Goal: Find specific page/section: Find specific page/section

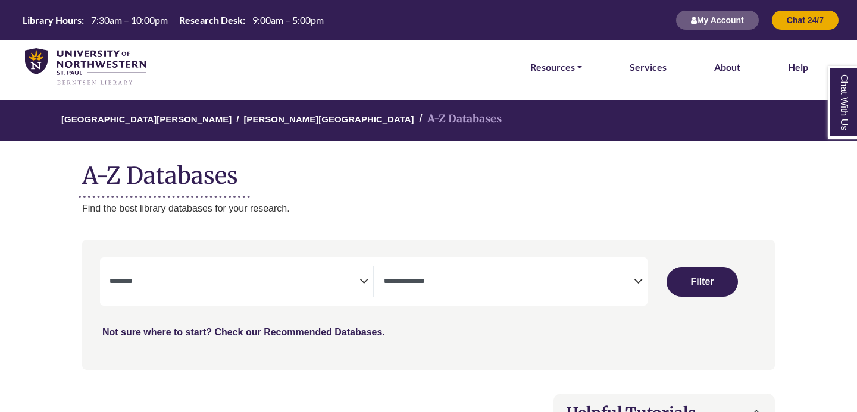
select select "Database Subject Filter"
select select "Database Types Filter"
select select "Database Subject Filter"
select select "Database Types Filter"
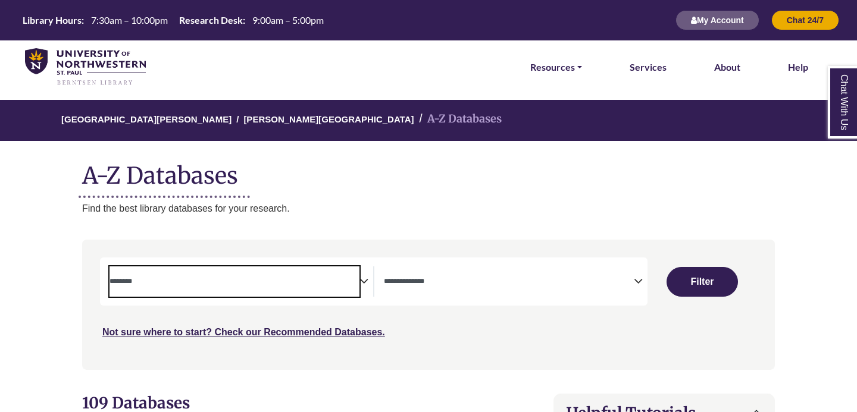
click at [246, 270] on span "Search filters" at bounding box center [234, 282] width 250 height 30
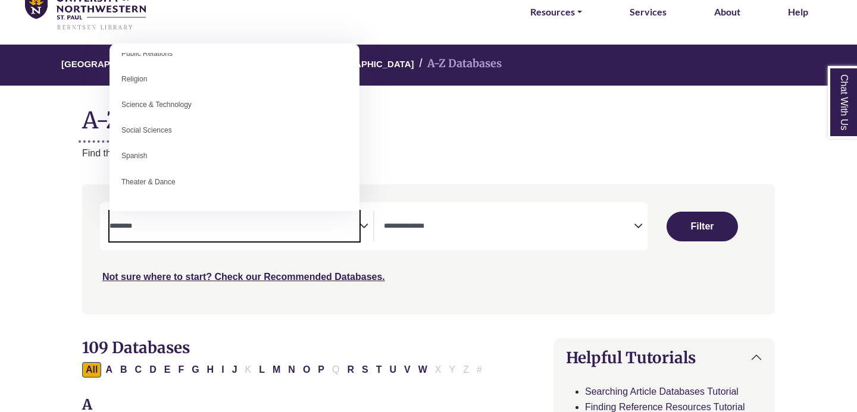
scroll to position [984, 0]
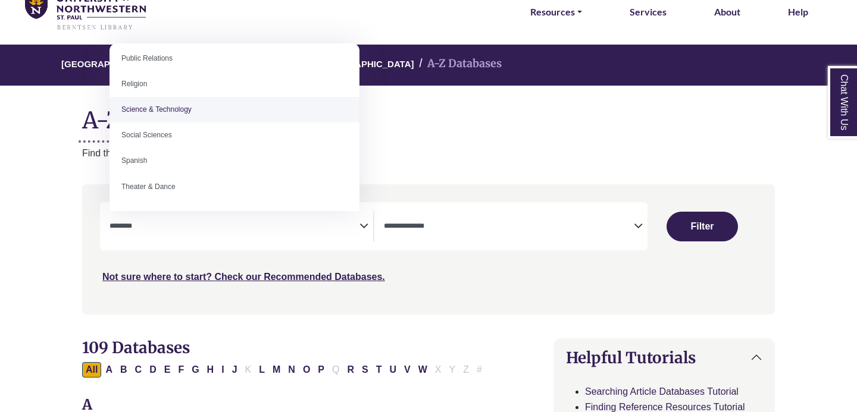
select select "*****"
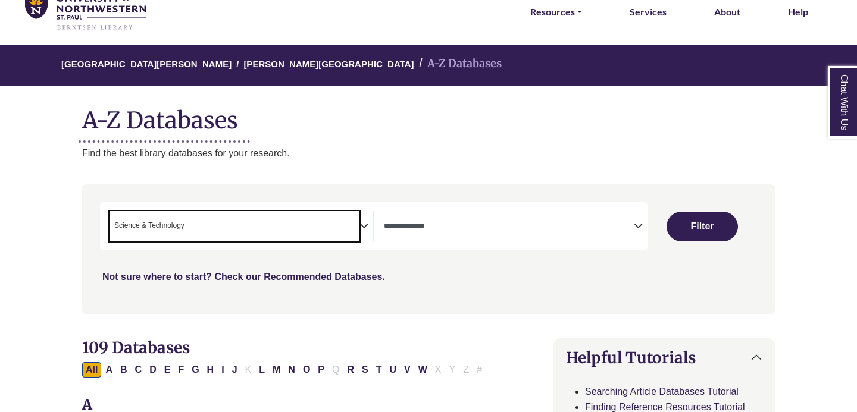
click at [507, 234] on span "Search filters" at bounding box center [509, 226] width 250 height 30
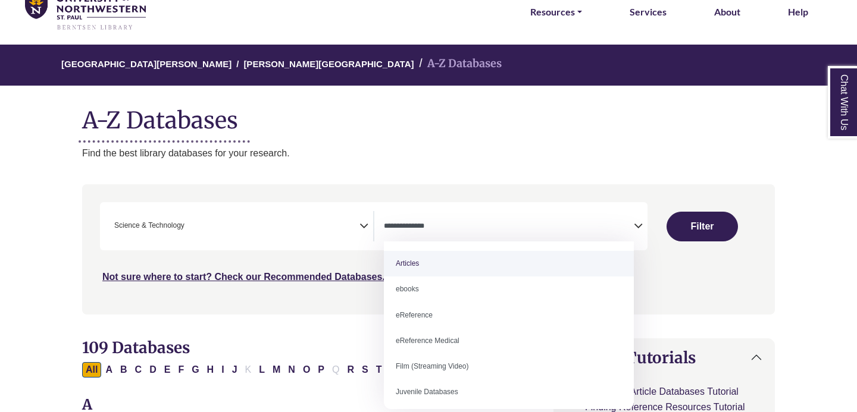
select select "*****"
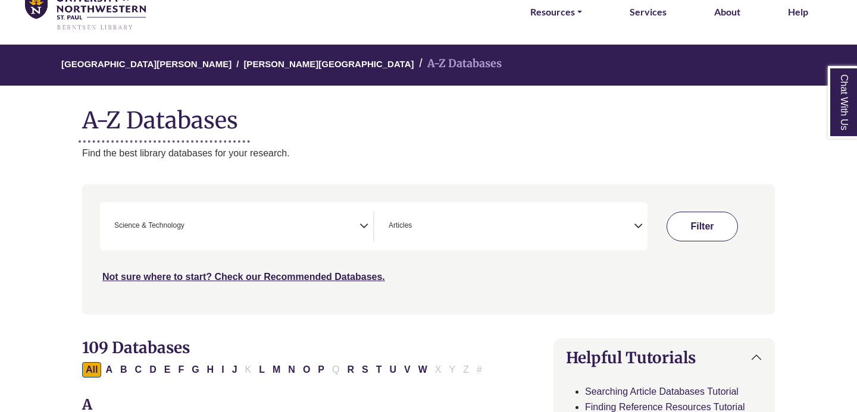
click at [681, 230] on button "Filter" at bounding box center [701, 227] width 71 height 30
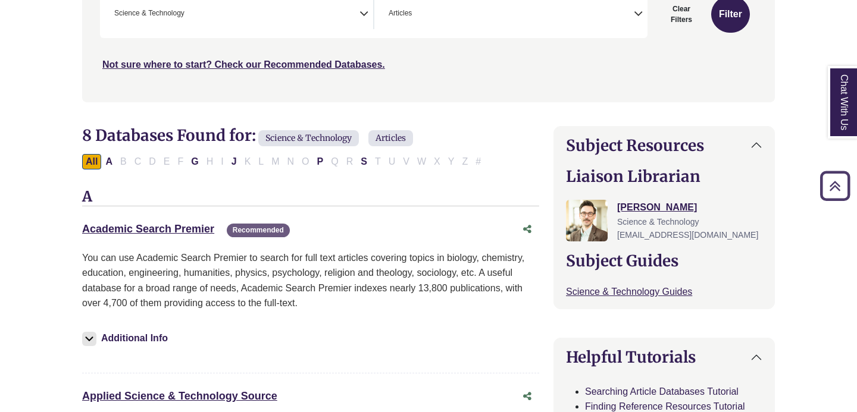
scroll to position [269, 0]
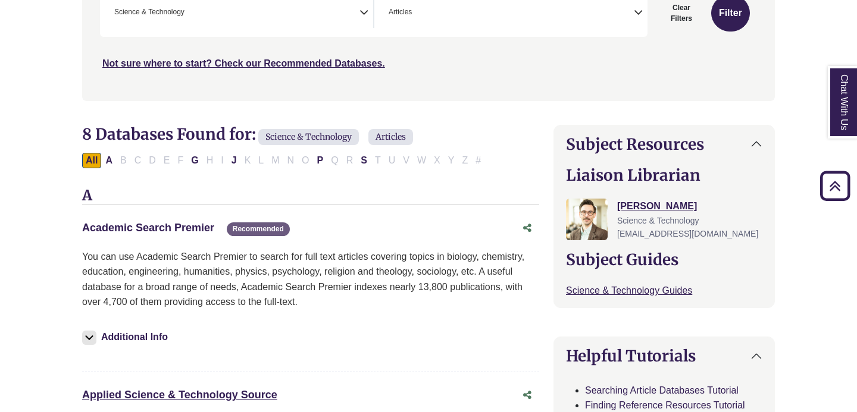
click at [160, 225] on link "Academic Search Premier This link opens in a new window" at bounding box center [148, 228] width 132 height 12
